Goal: Task Accomplishment & Management: Complete application form

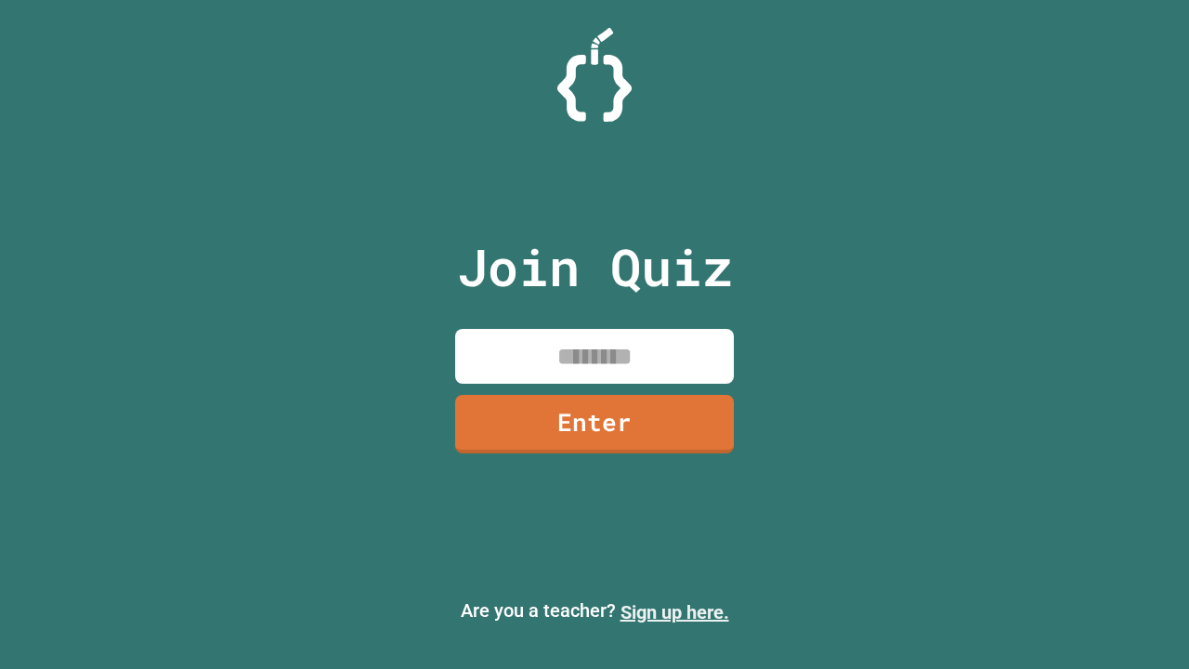
click at [674, 612] on link "Sign up here." at bounding box center [674, 612] width 109 height 22
